Goal: Complete application form

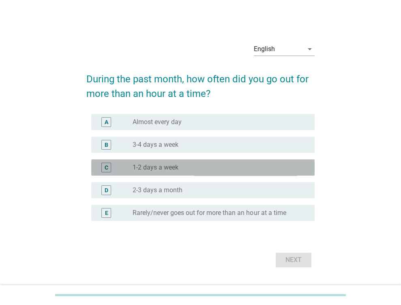
click at [199, 170] on div "radio_button_unchecked 1-2 days a week" at bounding box center [216, 167] width 169 height 8
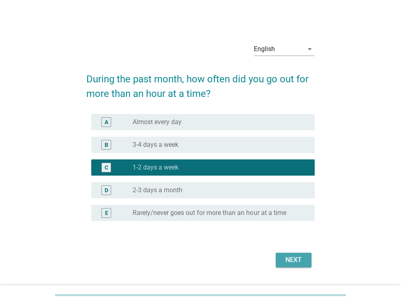
click at [291, 257] on div "Next" at bounding box center [293, 260] width 23 height 10
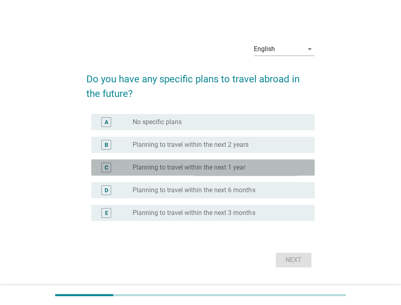
click at [228, 168] on label "Planning to travel within the next 1 year" at bounding box center [188, 167] width 113 height 8
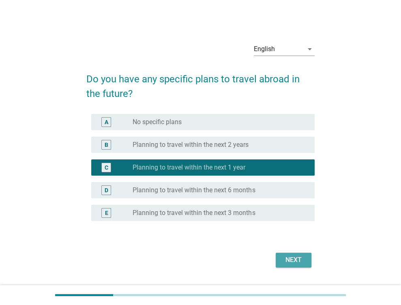
click at [299, 262] on div "Next" at bounding box center [293, 260] width 23 height 10
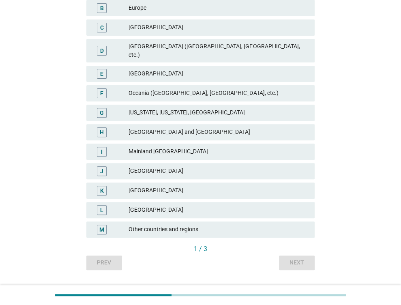
scroll to position [152, 0]
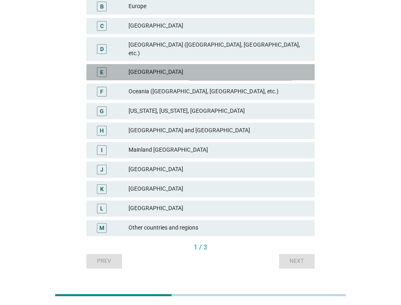
click at [202, 69] on div "E [GEOGRAPHIC_DATA]" at bounding box center [200, 72] width 228 height 16
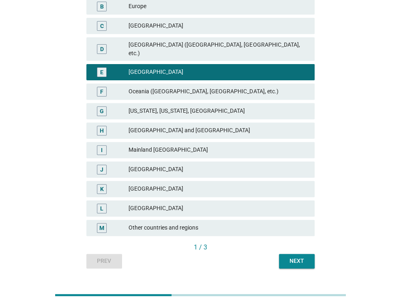
click at [297, 261] on div "English arrow_drop_down Please select up to three countries or regions you woul…" at bounding box center [200, 75] width 241 height 397
click at [293, 256] on div "Next" at bounding box center [296, 260] width 23 height 9
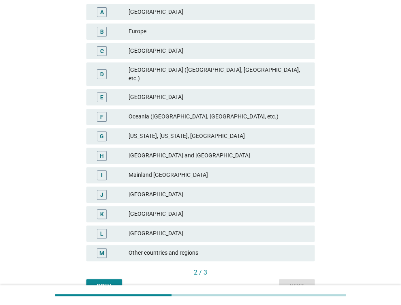
scroll to position [164, 0]
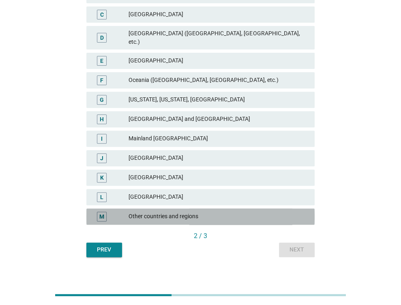
click at [227, 211] on div "Other countries and regions" at bounding box center [217, 216] width 179 height 10
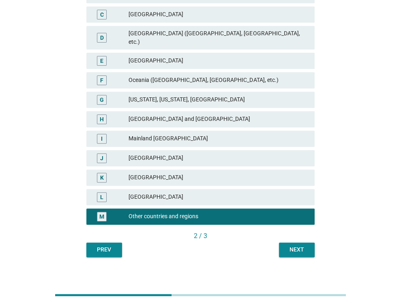
click at [303, 246] on button "Next" at bounding box center [297, 249] width 36 height 15
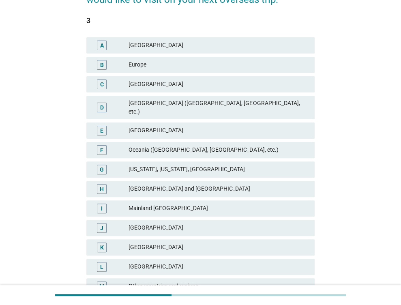
scroll to position [113, 0]
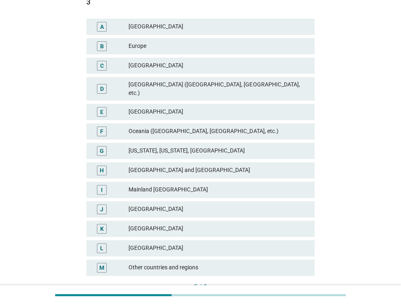
click at [201, 185] on div "Mainland [GEOGRAPHIC_DATA]" at bounding box center [217, 190] width 179 height 10
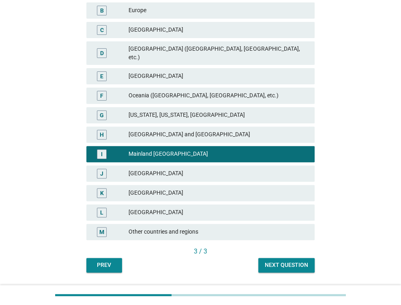
scroll to position [164, 0]
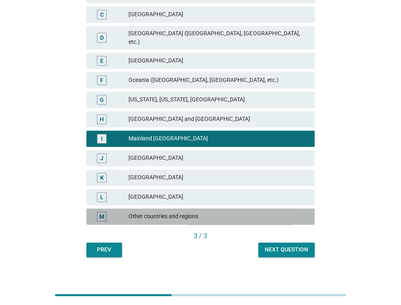
click at [258, 211] on div "Other countries and regions" at bounding box center [217, 216] width 179 height 10
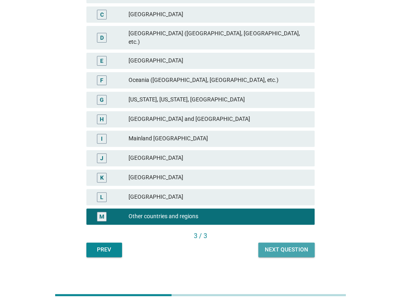
click at [292, 245] on div "Next question" at bounding box center [286, 249] width 43 height 9
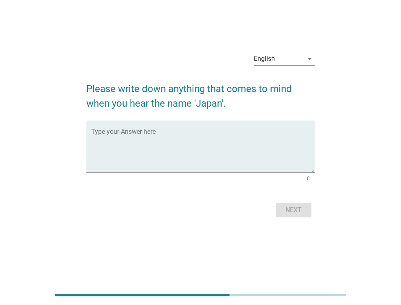
scroll to position [0, 0]
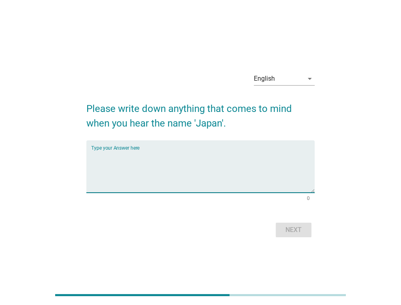
click at [284, 161] on textarea "Type your Answer here" at bounding box center [202, 171] width 223 height 43
type textarea "Amazing modern"
click at [291, 233] on div "Next" at bounding box center [293, 230] width 23 height 10
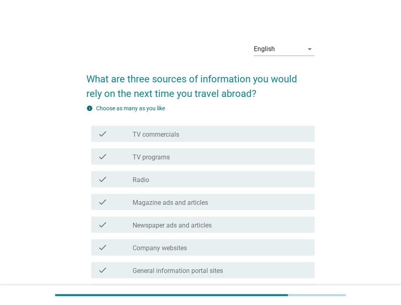
click at [235, 158] on div "check_box_outline_blank TV programs" at bounding box center [219, 157] width 175 height 10
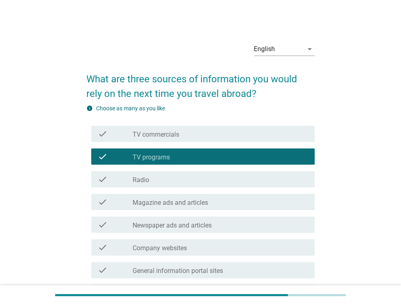
scroll to position [249, 0]
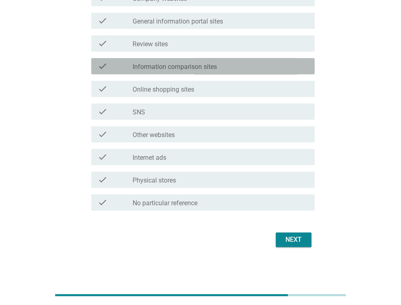
click at [238, 73] on div "check check_box_outline_blank Information comparison sites" at bounding box center [202, 66] width 223 height 16
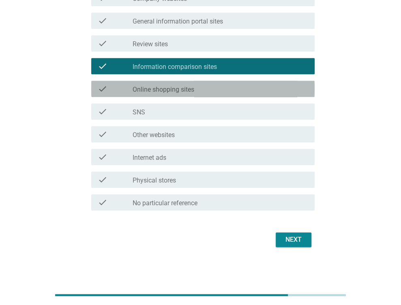
click at [240, 85] on div "check_box_outline_blank Online shopping sites" at bounding box center [219, 89] width 175 height 10
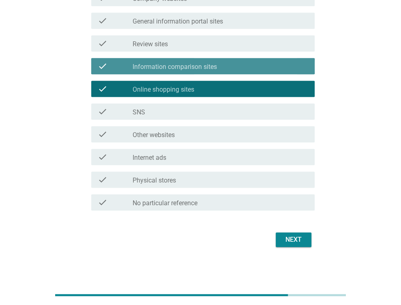
click at [240, 71] on div "check check_box_outline_blank Information comparison sites" at bounding box center [202, 66] width 223 height 16
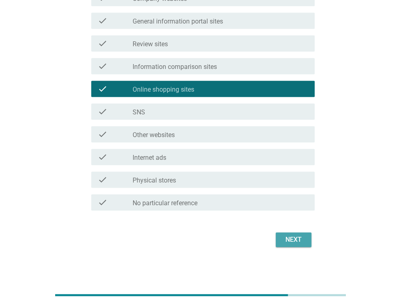
click at [301, 235] on div "Next" at bounding box center [293, 240] width 23 height 10
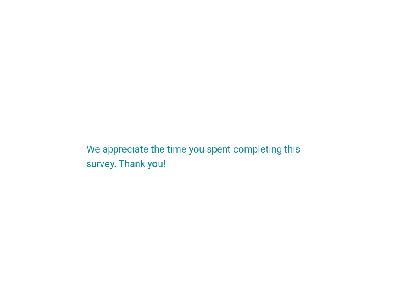
scroll to position [0, 0]
